Goal: Check status

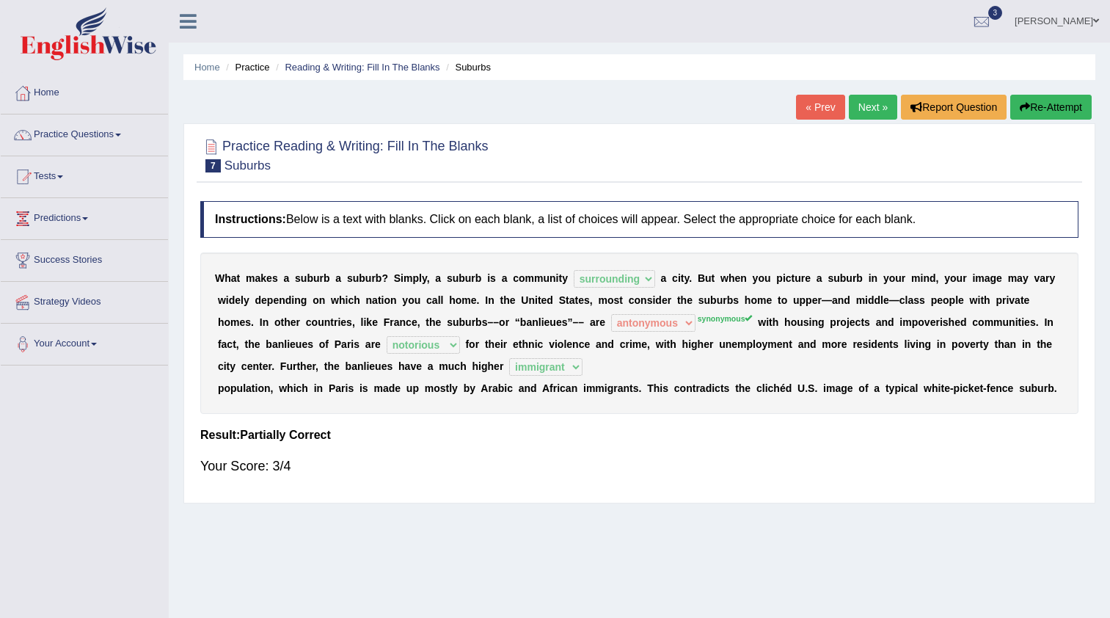
select select "surrounding"
select select "antonymous"
select select "notorious"
select select "immigrant"
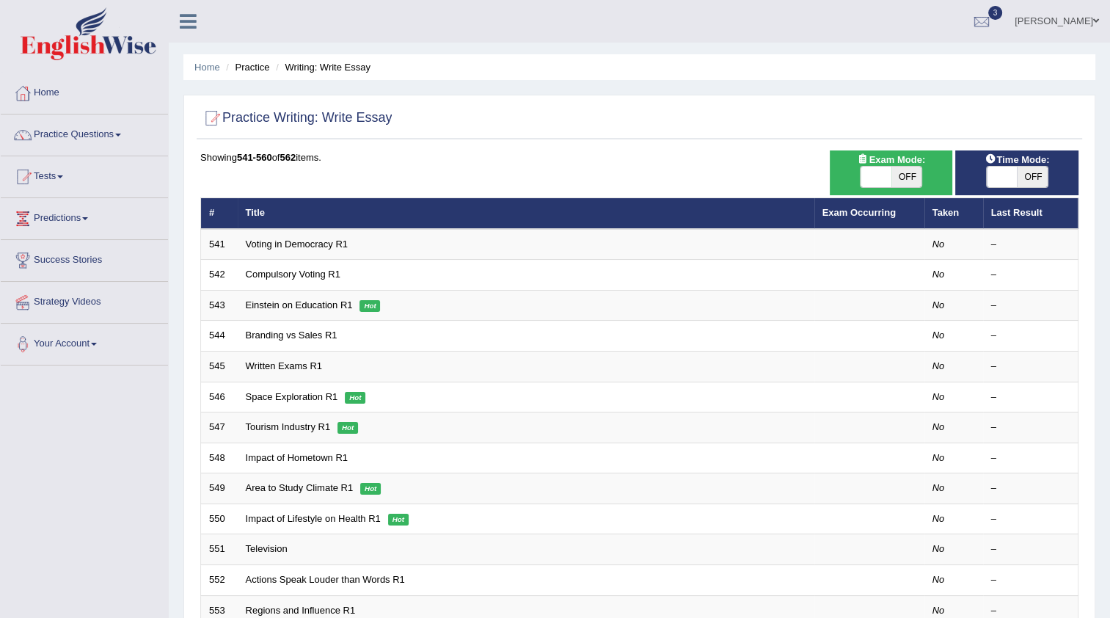
click at [79, 105] on link "Home" at bounding box center [84, 91] width 167 height 37
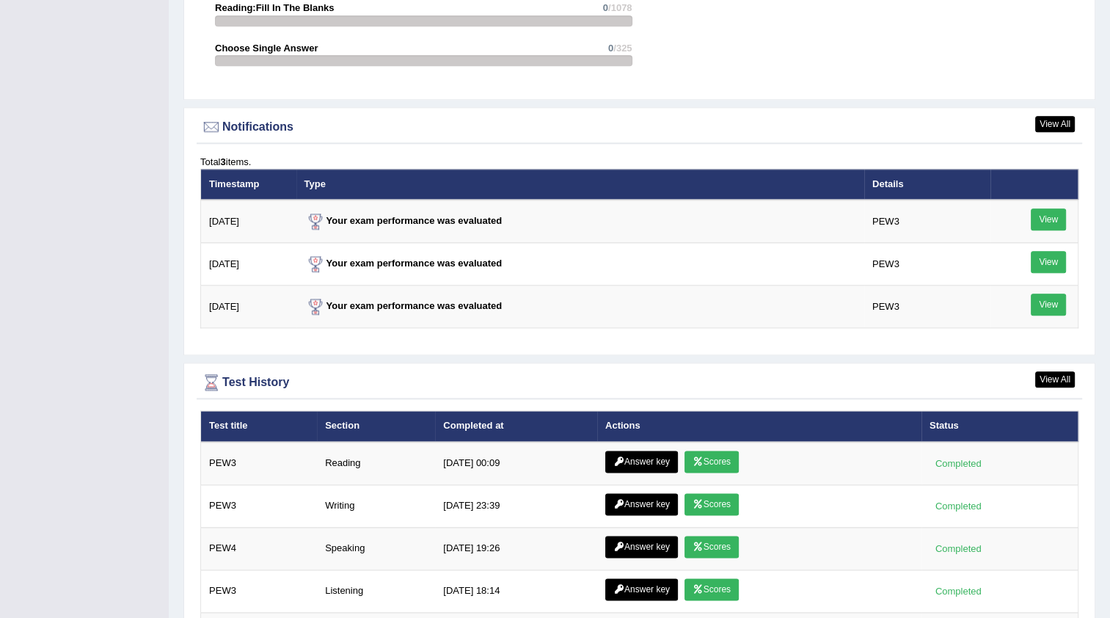
scroll to position [1788, 0]
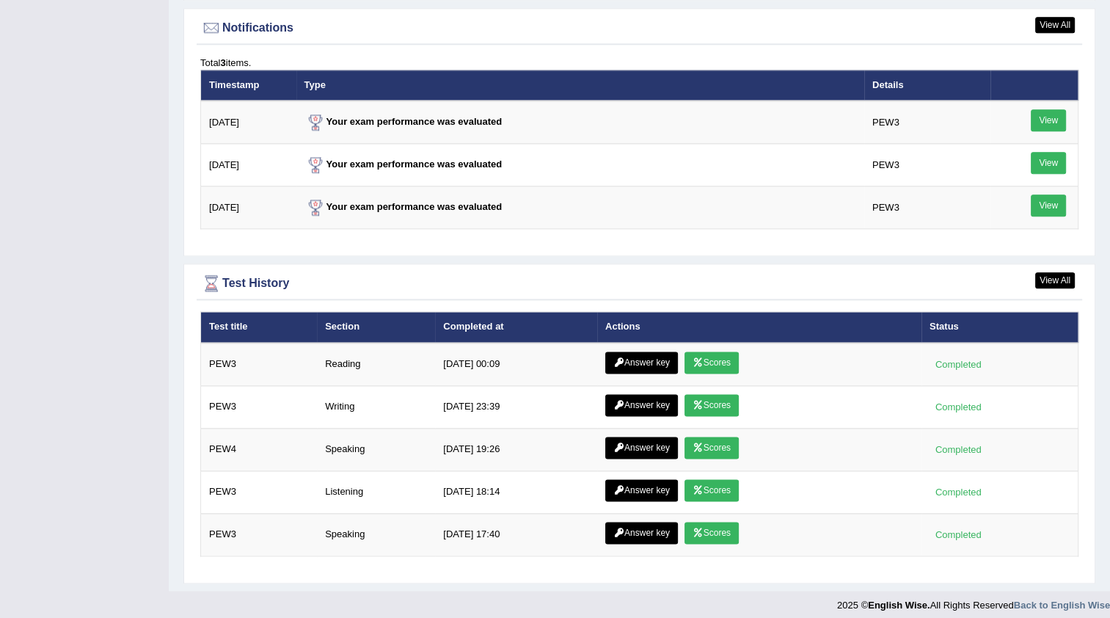
click at [715, 361] on link "Scores" at bounding box center [712, 362] width 54 height 22
